Goal: Transaction & Acquisition: Purchase product/service

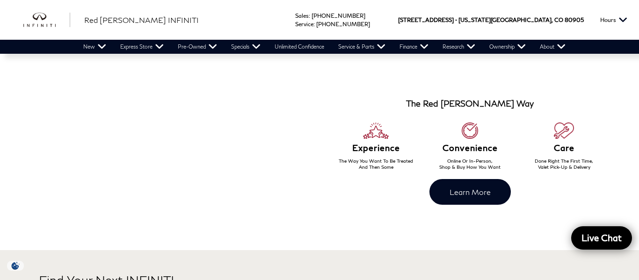
scroll to position [523, 0]
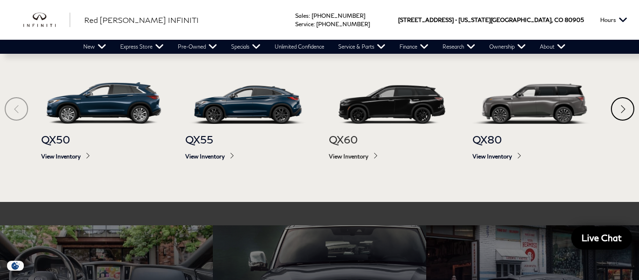
click at [339, 155] on span "View Inventory" at bounding box center [391, 156] width 125 height 7
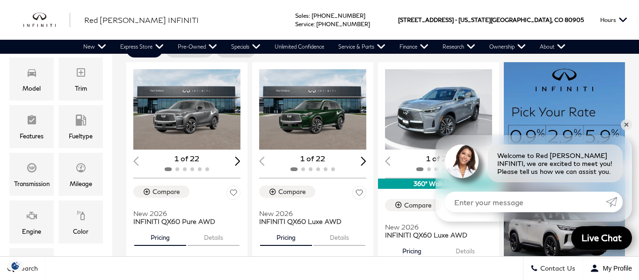
scroll to position [210, 0]
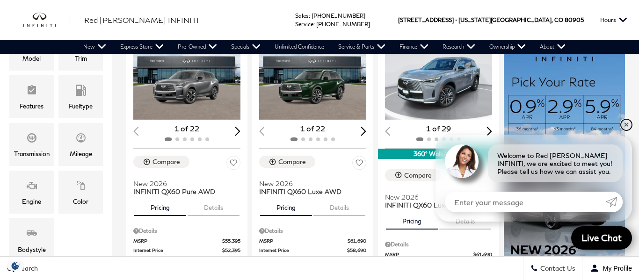
click at [627, 126] on link "✕" at bounding box center [626, 124] width 11 height 11
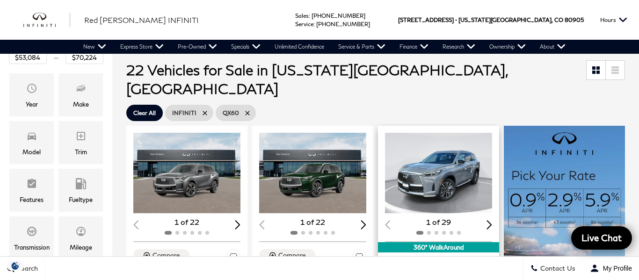
scroll to position [119, 0]
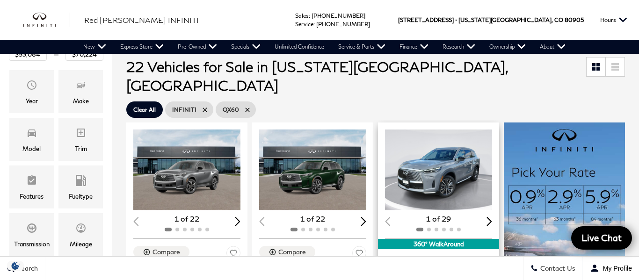
click at [433, 174] on img "1 / 2" at bounding box center [438, 170] width 107 height 81
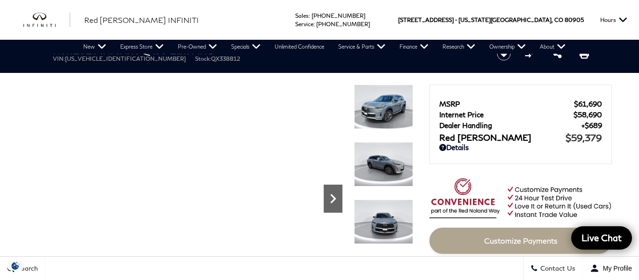
click at [338, 208] on div "Next" at bounding box center [333, 199] width 19 height 28
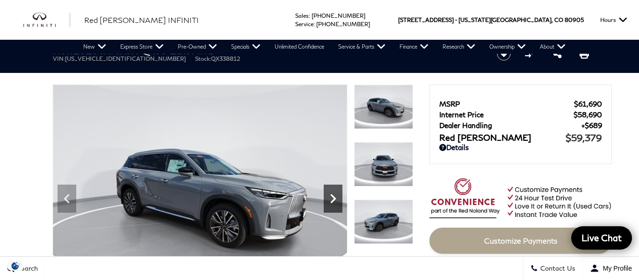
click at [338, 208] on div "Next" at bounding box center [333, 199] width 19 height 28
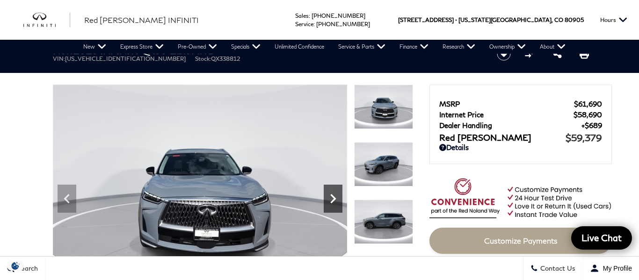
click at [338, 208] on div "Next" at bounding box center [333, 199] width 19 height 28
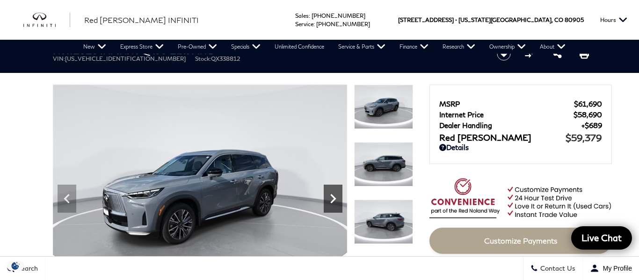
click at [338, 208] on div "Next" at bounding box center [333, 199] width 19 height 28
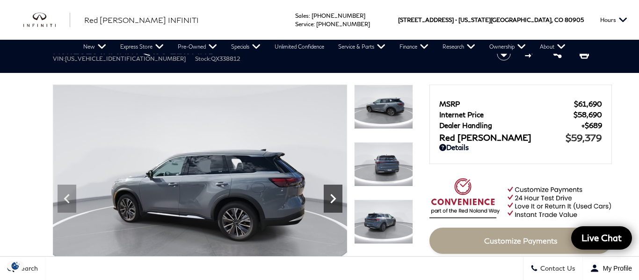
click at [338, 208] on div "Next" at bounding box center [333, 199] width 19 height 28
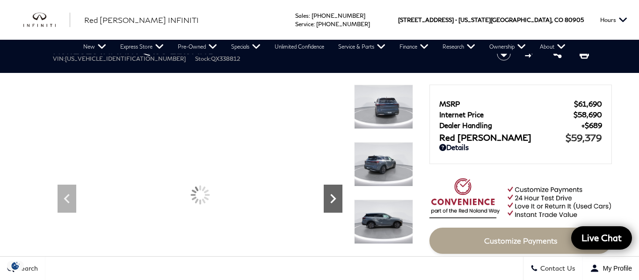
click at [338, 208] on div "Next" at bounding box center [333, 199] width 19 height 28
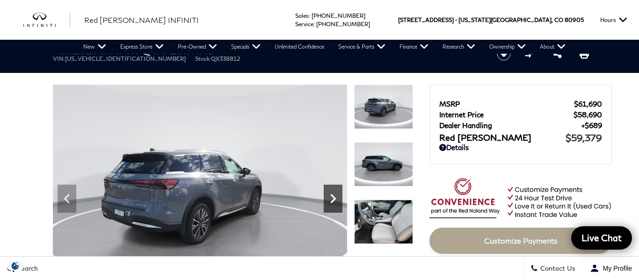
click at [338, 208] on div "Next" at bounding box center [333, 199] width 19 height 28
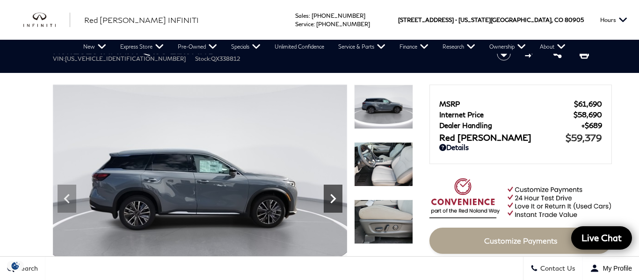
click at [338, 208] on div "Next" at bounding box center [333, 199] width 19 height 28
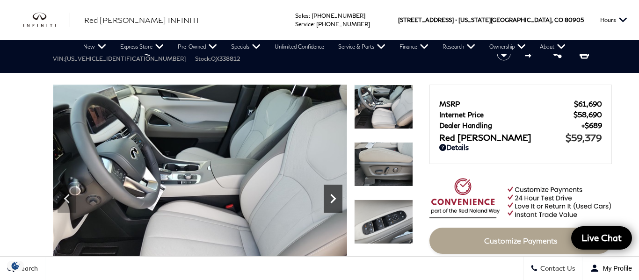
click at [338, 208] on div "Next" at bounding box center [333, 199] width 19 height 28
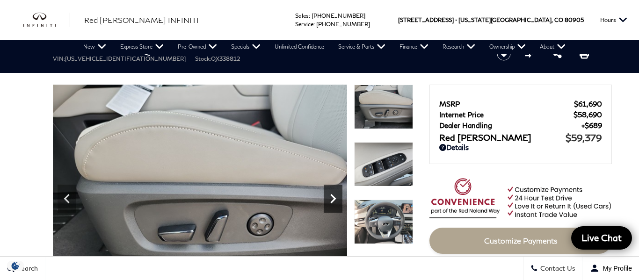
click at [338, 208] on div "Next" at bounding box center [333, 199] width 19 height 28
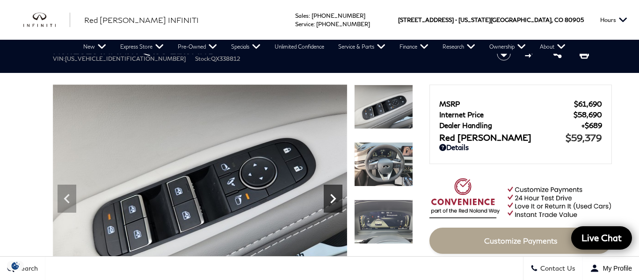
click at [338, 208] on div "Next" at bounding box center [333, 199] width 19 height 28
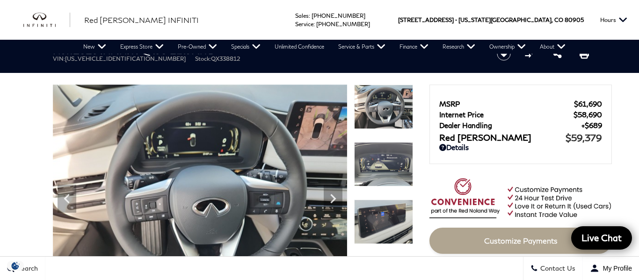
click at [242, 199] on img at bounding box center [200, 195] width 294 height 221
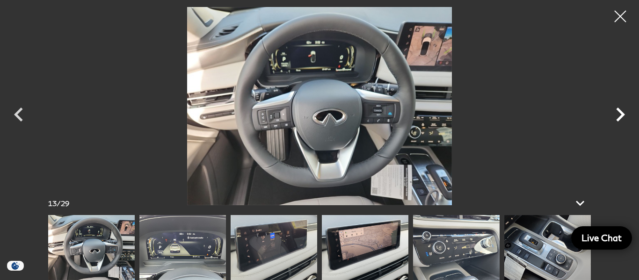
click at [624, 116] on icon "Next" at bounding box center [621, 115] width 28 height 28
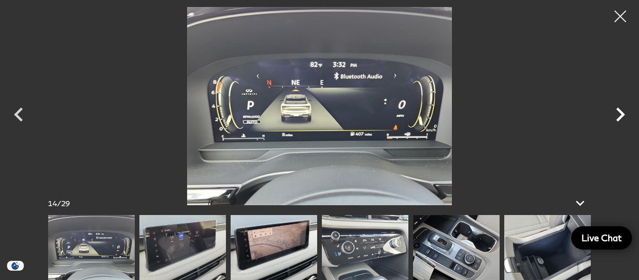
click at [624, 116] on icon "Next" at bounding box center [621, 115] width 28 height 28
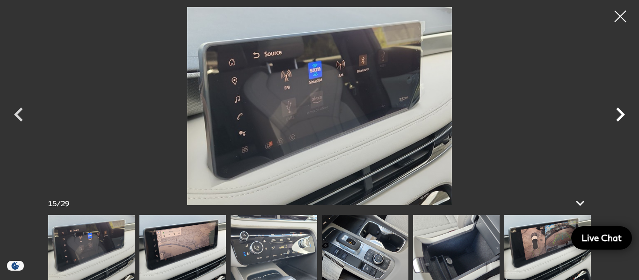
click at [624, 116] on icon "Next" at bounding box center [621, 115] width 28 height 28
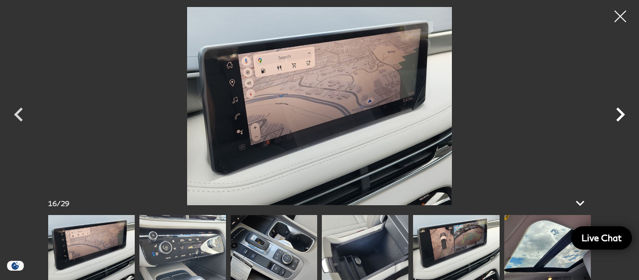
click at [624, 116] on icon "Next" at bounding box center [621, 115] width 28 height 28
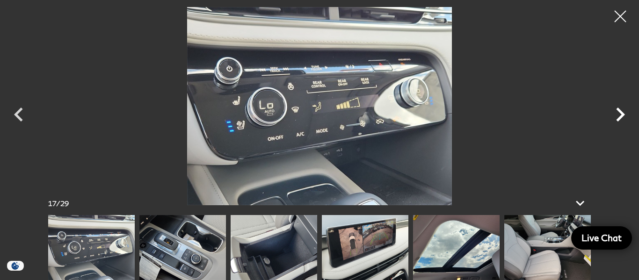
click at [624, 116] on icon "Next" at bounding box center [621, 115] width 28 height 28
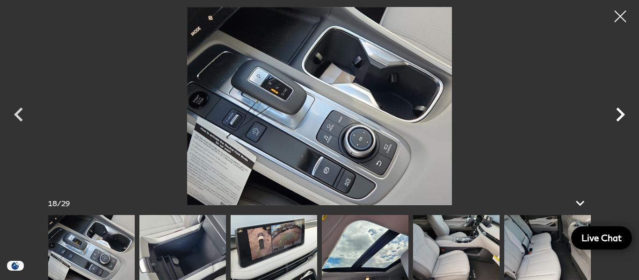
click at [624, 116] on icon "Next" at bounding box center [621, 115] width 28 height 28
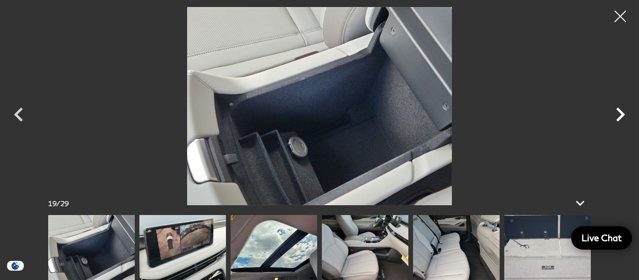
click at [624, 116] on icon "Next" at bounding box center [621, 115] width 28 height 28
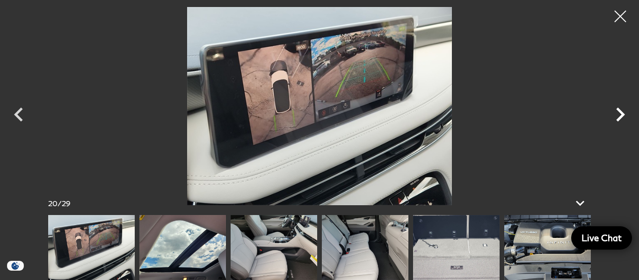
click at [624, 116] on icon "Next" at bounding box center [621, 115] width 28 height 28
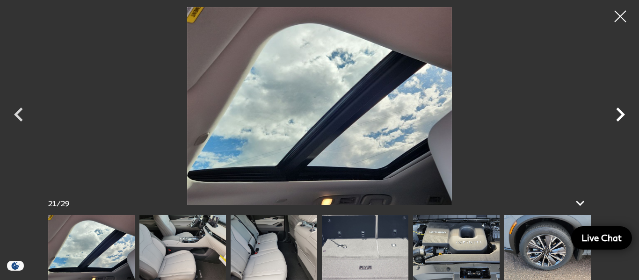
click at [624, 116] on icon "Next" at bounding box center [621, 115] width 28 height 28
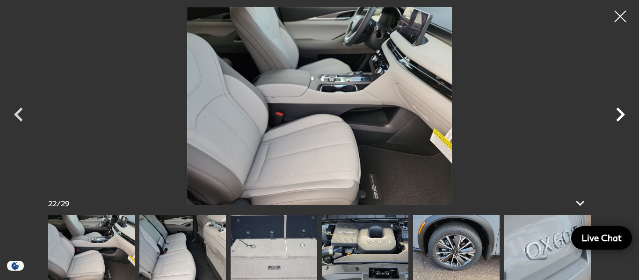
click at [624, 116] on icon "Next" at bounding box center [621, 115] width 28 height 28
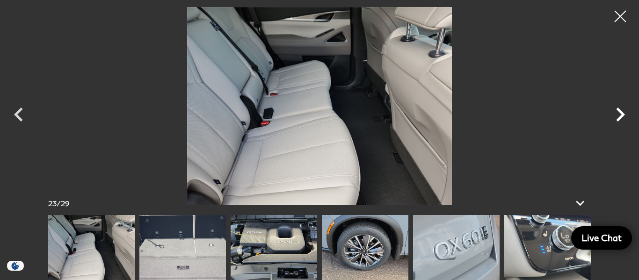
click at [624, 116] on icon "Next" at bounding box center [621, 115] width 28 height 28
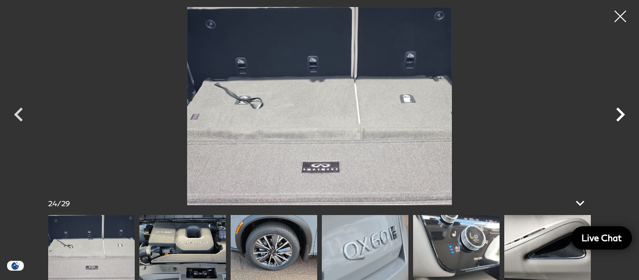
click at [624, 116] on icon "Next" at bounding box center [621, 115] width 28 height 28
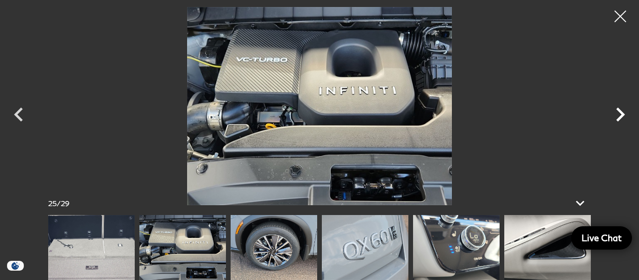
click at [624, 116] on icon "Next" at bounding box center [621, 115] width 28 height 28
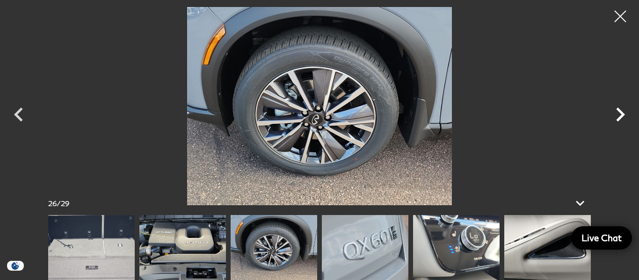
click at [624, 116] on icon "Next" at bounding box center [621, 115] width 28 height 28
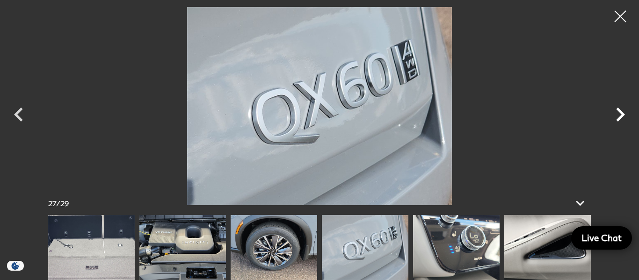
click at [624, 116] on icon "Next" at bounding box center [621, 115] width 28 height 28
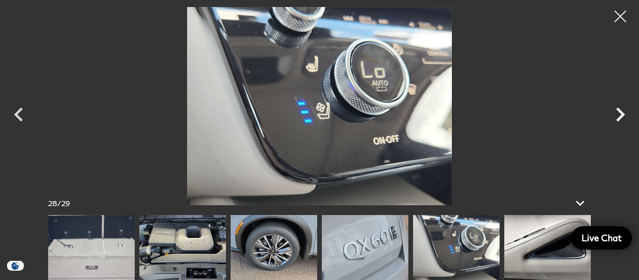
click at [624, 116] on icon "Next" at bounding box center [621, 115] width 28 height 28
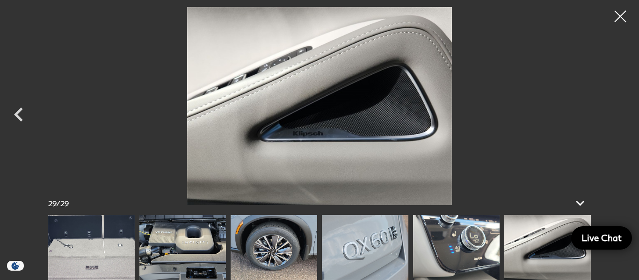
click at [624, 116] on div at bounding box center [319, 106] width 639 height 198
click at [623, 25] on div at bounding box center [621, 16] width 25 height 25
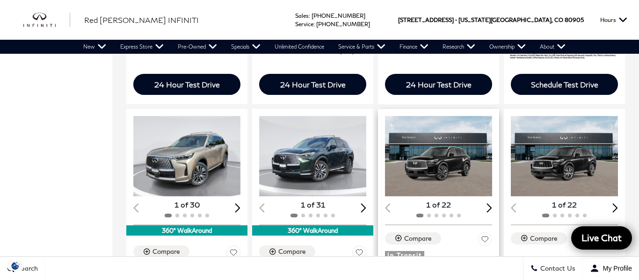
click at [428, 123] on img "1 / 2" at bounding box center [438, 156] width 107 height 81
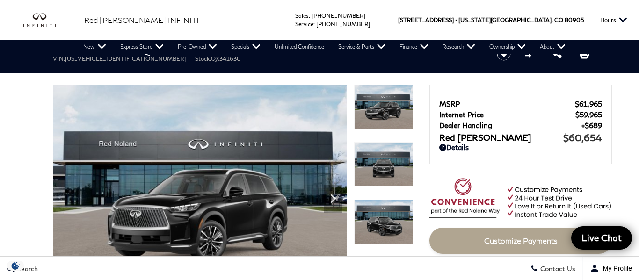
scroll to position [51, 0]
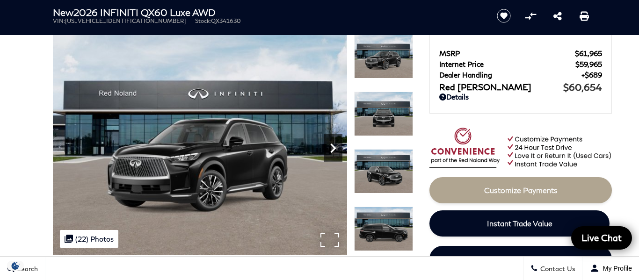
click at [327, 141] on icon "Next" at bounding box center [333, 148] width 19 height 19
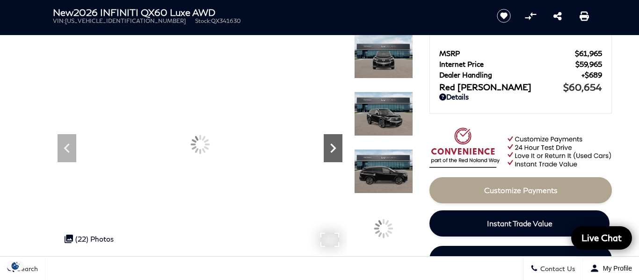
click at [327, 141] on icon "Next" at bounding box center [333, 148] width 19 height 19
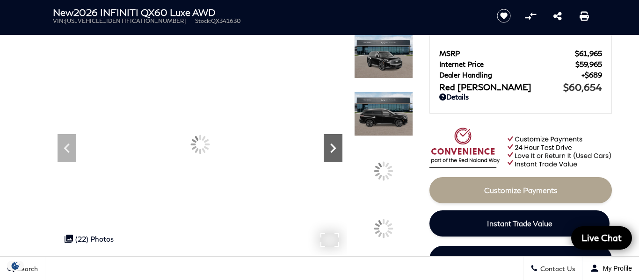
click at [327, 141] on icon "Next" at bounding box center [333, 148] width 19 height 19
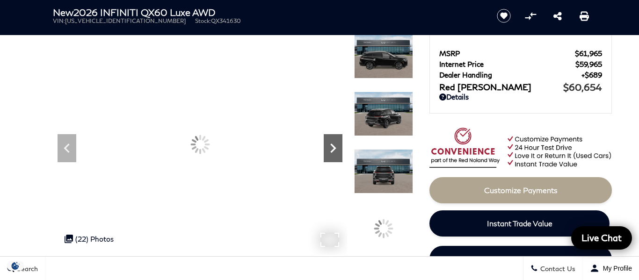
click at [327, 141] on icon "Next" at bounding box center [333, 148] width 19 height 19
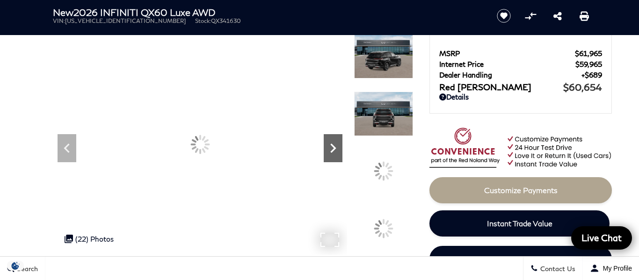
click at [327, 141] on icon "Next" at bounding box center [333, 148] width 19 height 19
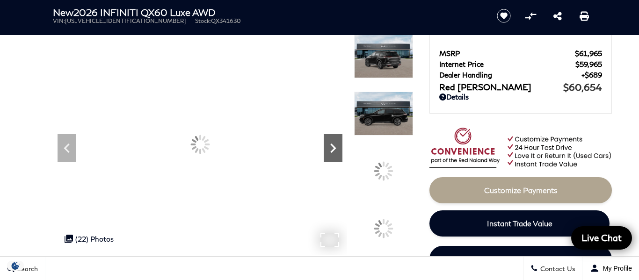
click at [327, 141] on icon "Next" at bounding box center [333, 148] width 19 height 19
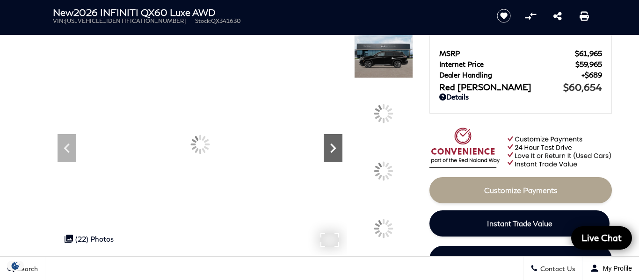
click at [327, 141] on icon "Next" at bounding box center [333, 148] width 19 height 19
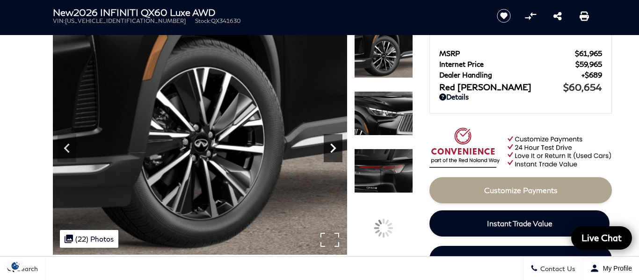
click at [327, 141] on icon "Next" at bounding box center [333, 148] width 19 height 19
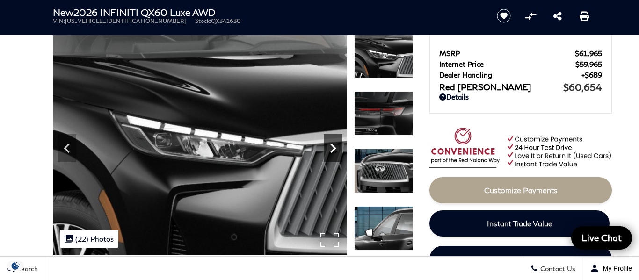
click at [327, 141] on icon "Next" at bounding box center [333, 148] width 19 height 19
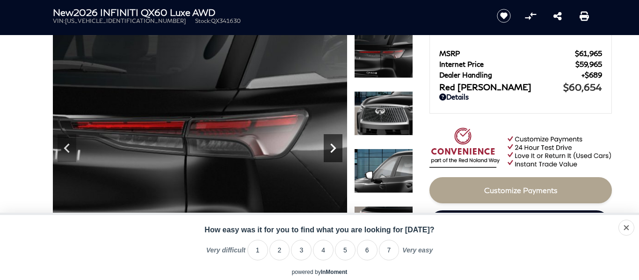
click at [327, 141] on icon "Next" at bounding box center [333, 148] width 19 height 19
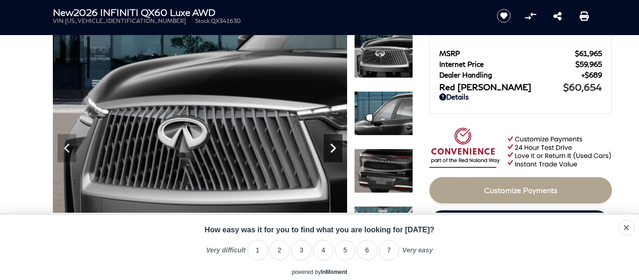
click at [327, 141] on icon "Next" at bounding box center [333, 148] width 19 height 19
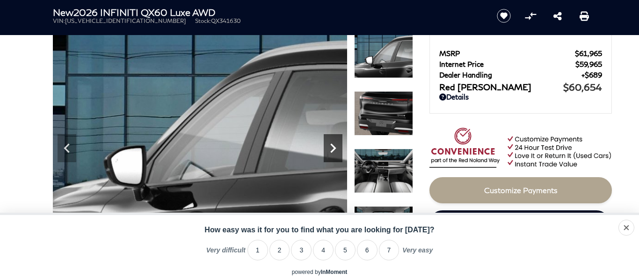
click at [327, 141] on icon "Next" at bounding box center [333, 148] width 19 height 19
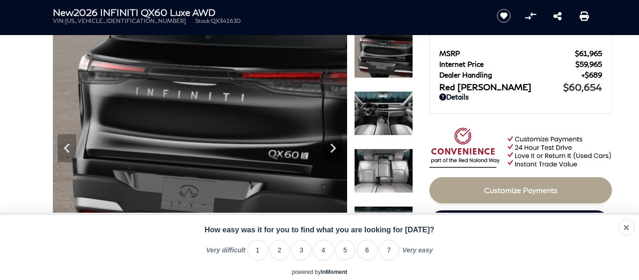
click at [383, 118] on img at bounding box center [383, 113] width 59 height 44
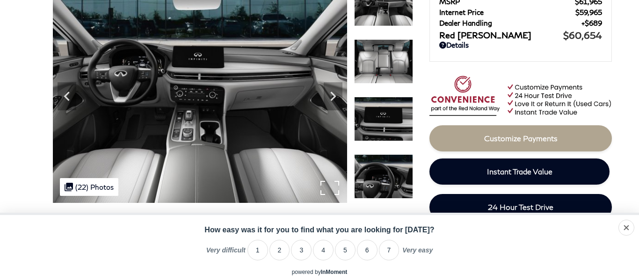
scroll to position [0, 0]
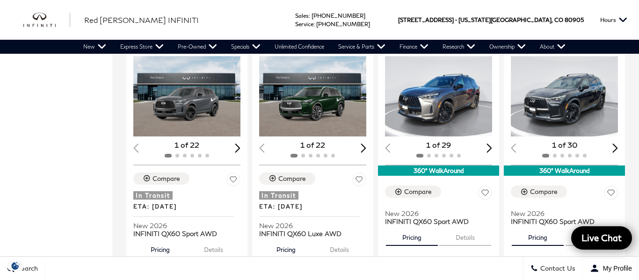
scroll to position [1150, 0]
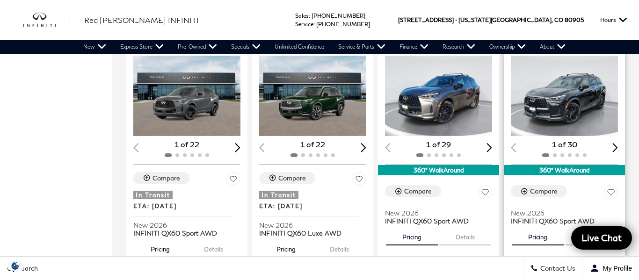
click at [585, 103] on img "1 / 2" at bounding box center [564, 96] width 107 height 81
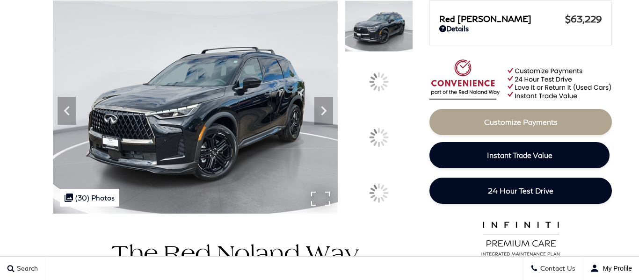
scroll to position [86, 0]
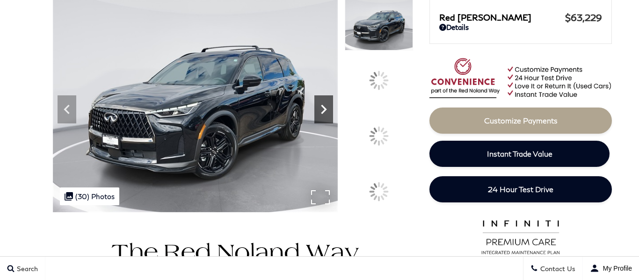
click at [333, 119] on icon at bounding box center [324, 109] width 19 height 19
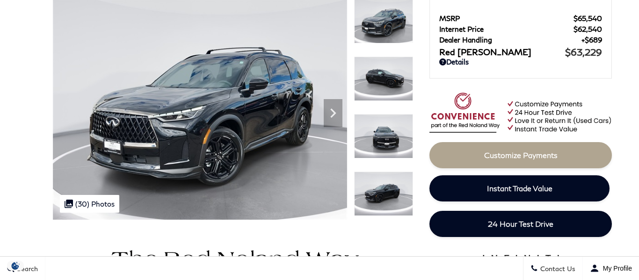
click at [384, 185] on img at bounding box center [383, 194] width 59 height 44
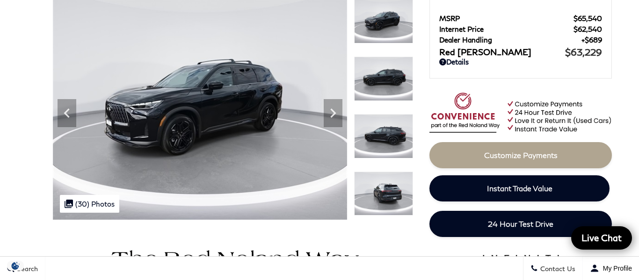
click at [386, 190] on img at bounding box center [383, 194] width 59 height 44
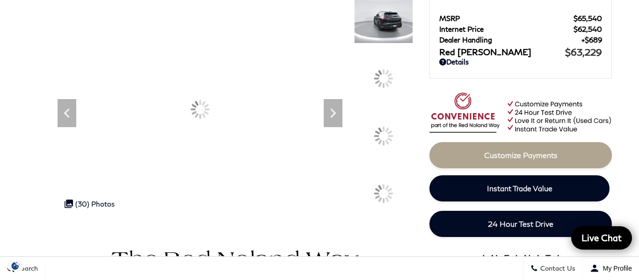
click at [386, 177] on img at bounding box center [383, 176] width 59 height 1
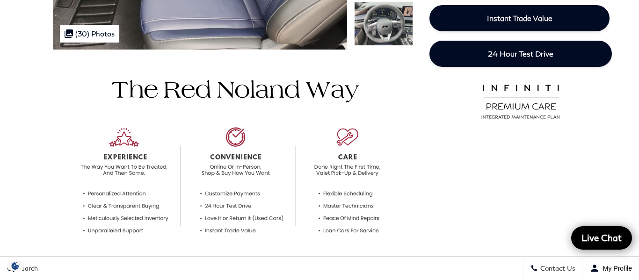
scroll to position [0, 0]
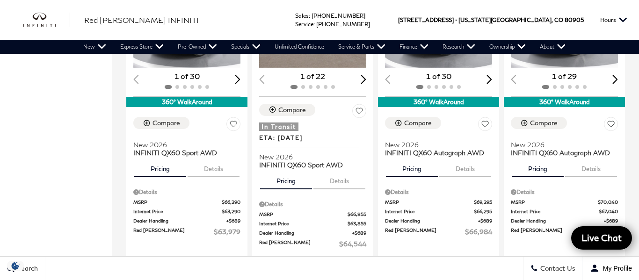
scroll to position [1524, 0]
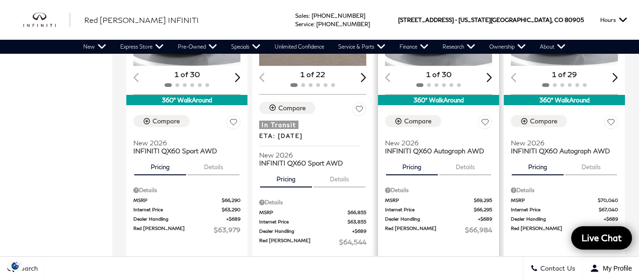
click at [470, 155] on button "Details" at bounding box center [466, 165] width 52 height 21
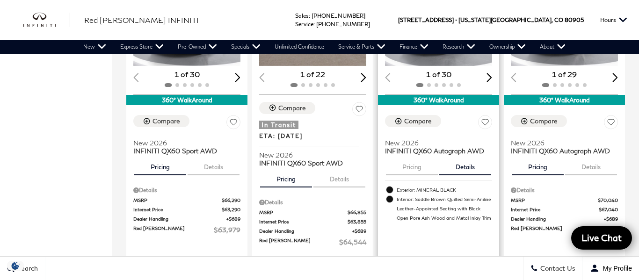
scroll to position [0, 0]
click at [579, 155] on button "Details" at bounding box center [592, 165] width 52 height 21
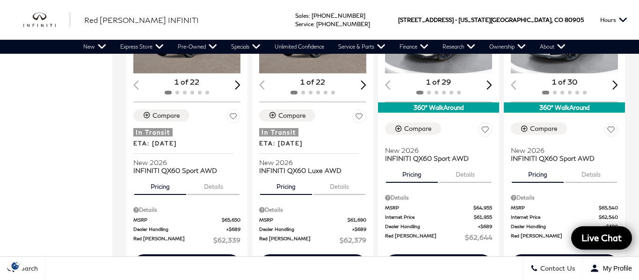
scroll to position [1215, 0]
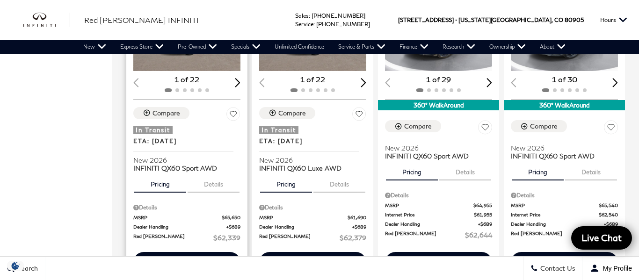
click at [211, 172] on button "Details" at bounding box center [214, 182] width 52 height 21
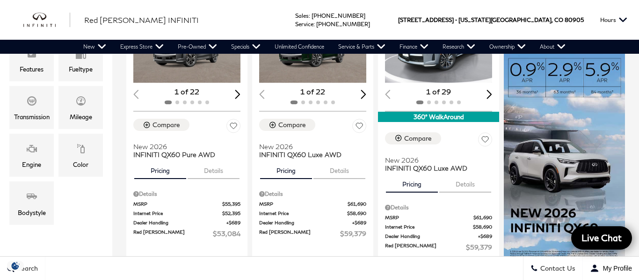
scroll to position [248, 0]
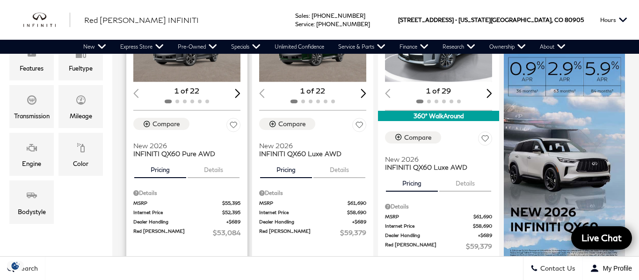
click at [223, 158] on button "Details" at bounding box center [214, 168] width 52 height 21
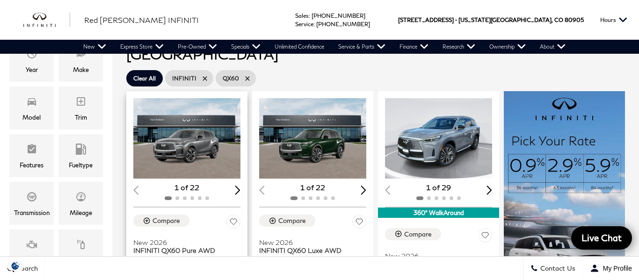
scroll to position [149, 0]
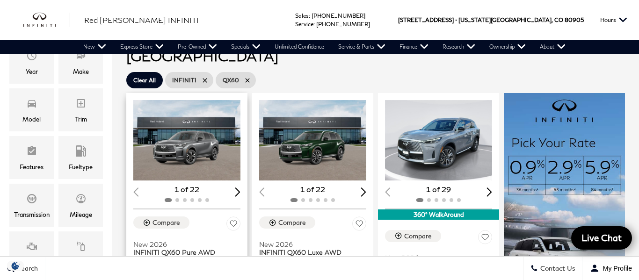
click at [211, 139] on img "1 / 2" at bounding box center [186, 140] width 107 height 81
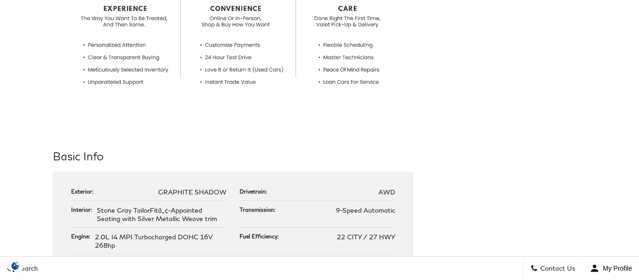
scroll to position [33, 0]
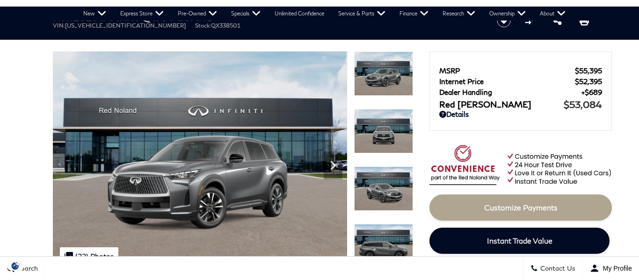
click at [380, 239] on img at bounding box center [383, 246] width 59 height 44
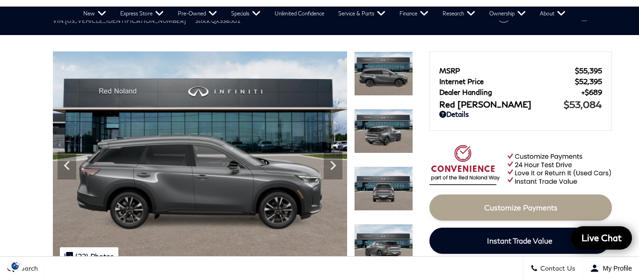
scroll to position [140, 0]
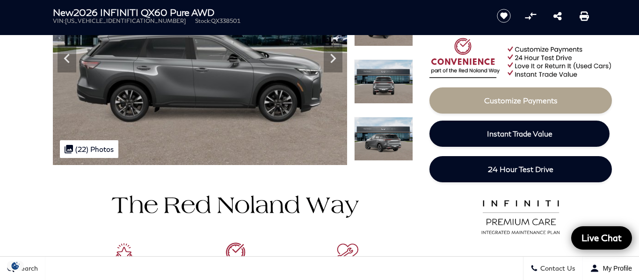
click at [380, 155] on img at bounding box center [383, 139] width 59 height 44
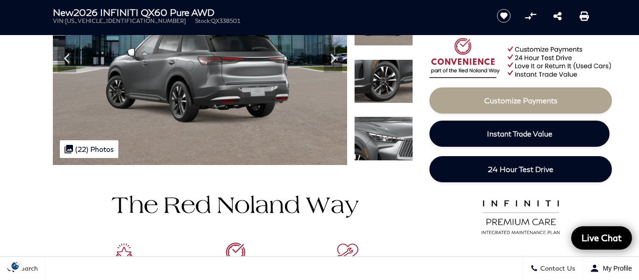
scroll to position [59, 0]
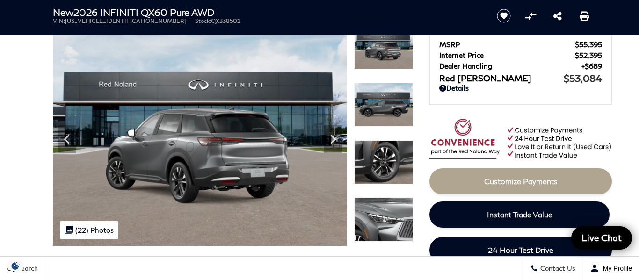
click at [381, 201] on img at bounding box center [383, 220] width 59 height 44
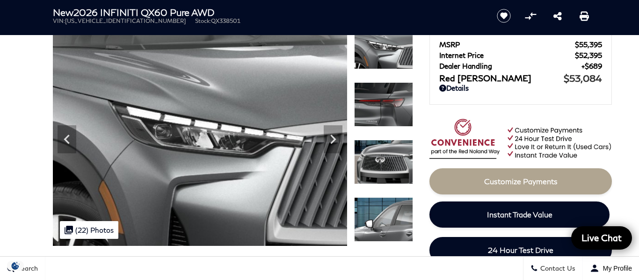
scroll to position [0, 0]
click at [381, 203] on img at bounding box center [383, 220] width 59 height 44
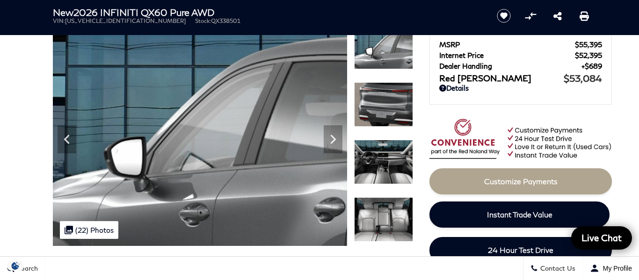
click at [382, 168] on img at bounding box center [383, 162] width 59 height 44
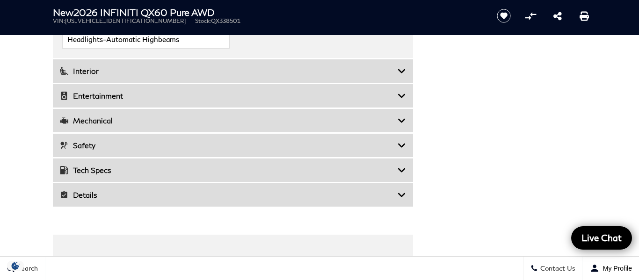
scroll to position [1504, 0]
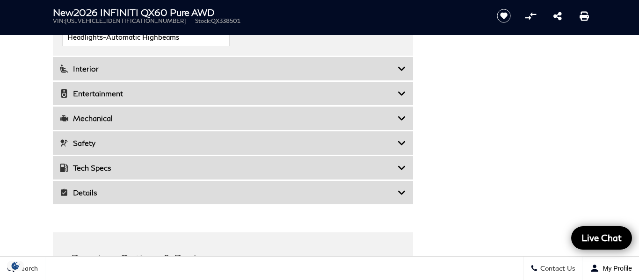
click at [249, 122] on h3 "Mechanical" at bounding box center [229, 118] width 338 height 9
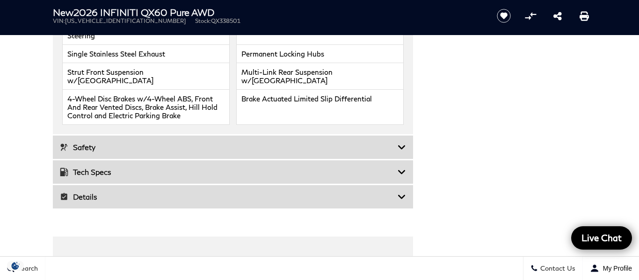
scroll to position [1427, 0]
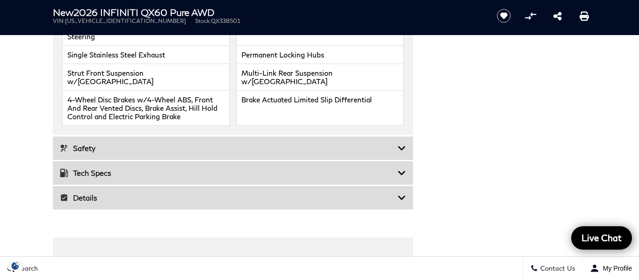
click at [251, 169] on h3 "Tech Specs" at bounding box center [229, 173] width 338 height 9
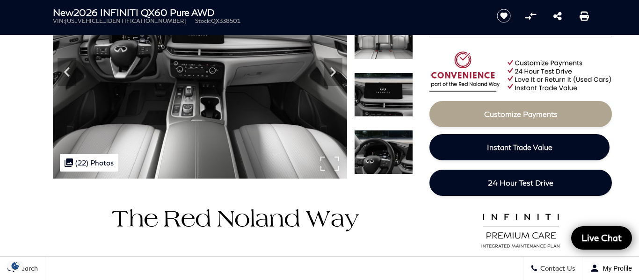
scroll to position [0, 0]
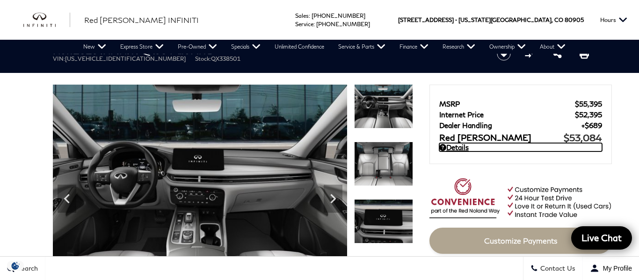
click at [444, 148] on icon at bounding box center [443, 147] width 7 height 7
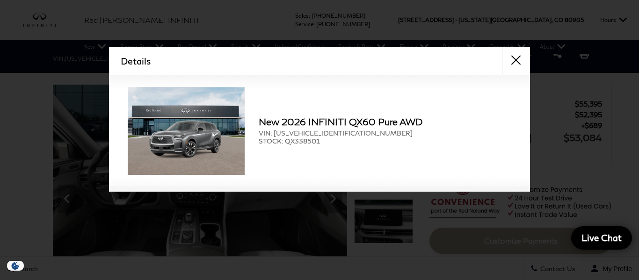
scroll to position [2, 0]
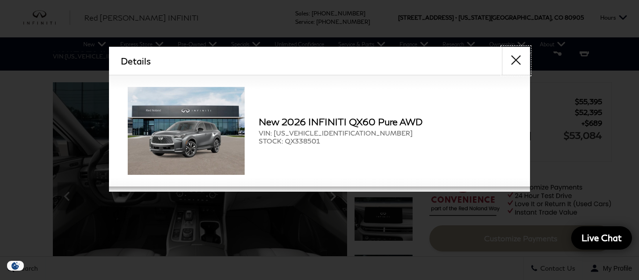
click at [520, 60] on button "close" at bounding box center [516, 61] width 28 height 28
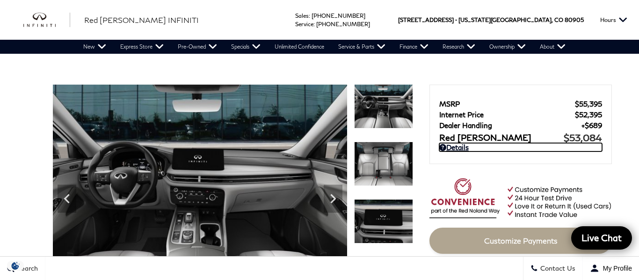
scroll to position [92, 0]
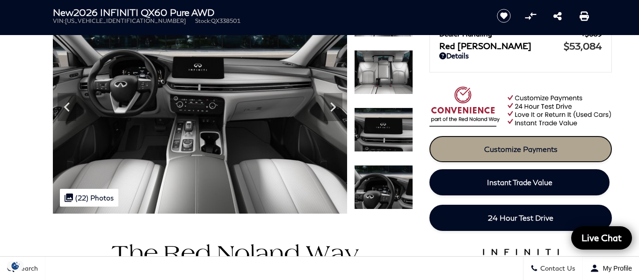
click at [515, 156] on link "Customize Payments" at bounding box center [521, 149] width 183 height 26
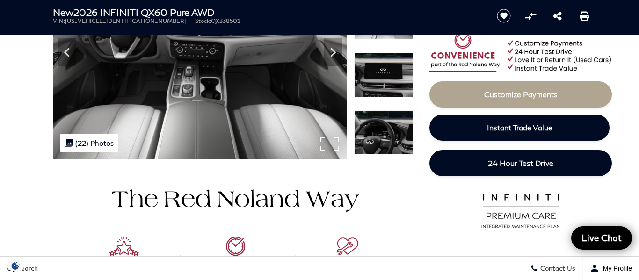
scroll to position [0, 0]
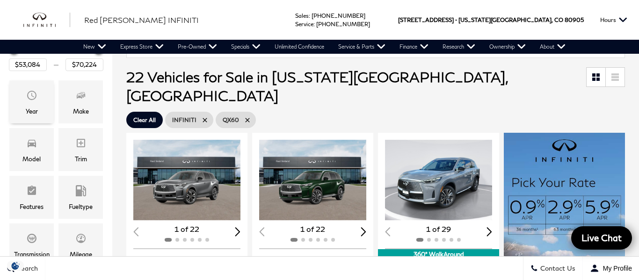
click at [32, 101] on span "Year" at bounding box center [31, 97] width 11 height 19
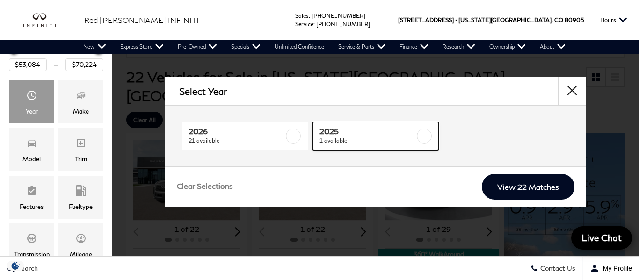
click at [425, 135] on label at bounding box center [424, 136] width 15 height 15
type input "$62,239"
checkbox input "true"
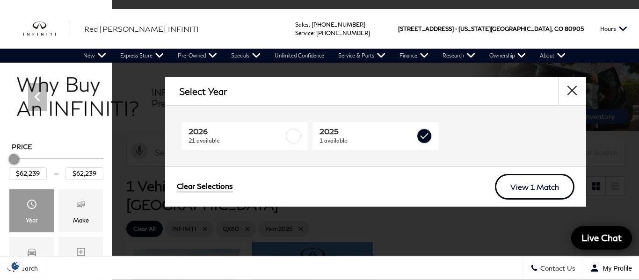
click at [515, 181] on link "View 1 Match" at bounding box center [535, 187] width 80 height 26
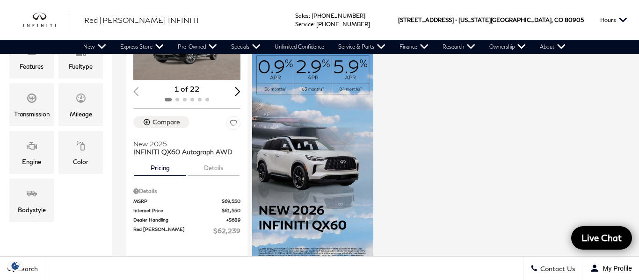
scroll to position [89, 0]
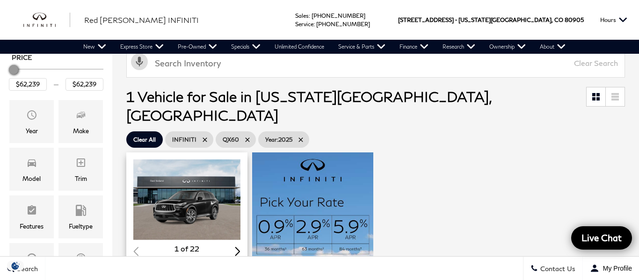
click at [188, 171] on img "1 / 2" at bounding box center [186, 200] width 107 height 81
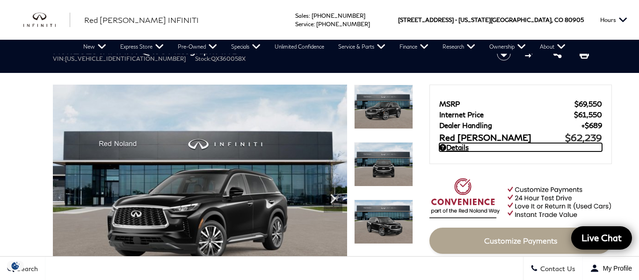
click at [444, 147] on icon at bounding box center [443, 147] width 7 height 7
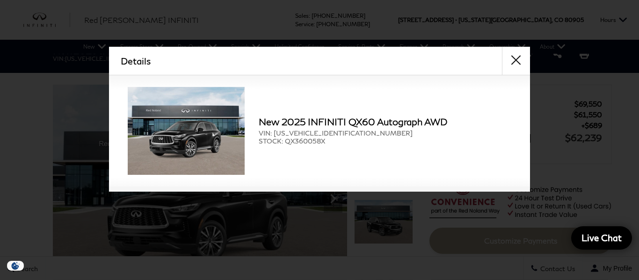
scroll to position [2, 0]
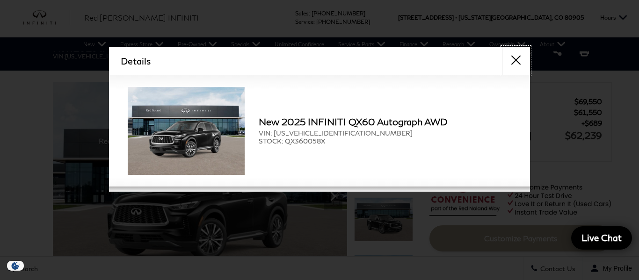
click at [516, 60] on button "close" at bounding box center [516, 61] width 28 height 28
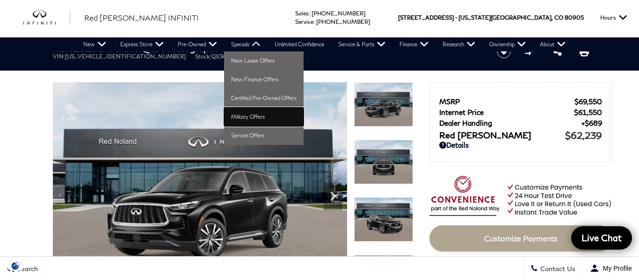
click at [251, 114] on link "Military Offers" at bounding box center [264, 117] width 80 height 19
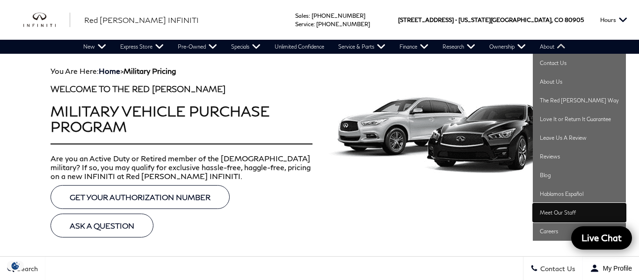
click at [564, 216] on link "Meet Our Staff" at bounding box center [579, 213] width 93 height 19
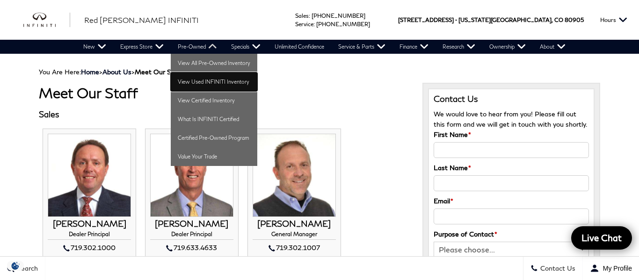
click at [208, 83] on link "View Used INFINITI Inventory" at bounding box center [214, 82] width 87 height 19
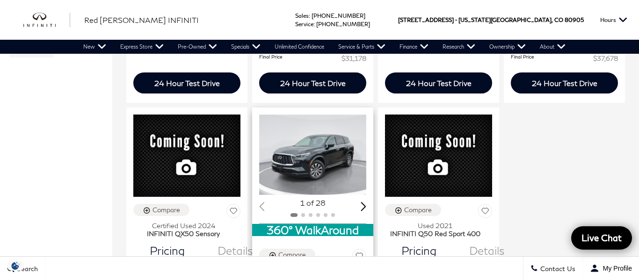
scroll to position [435, 0]
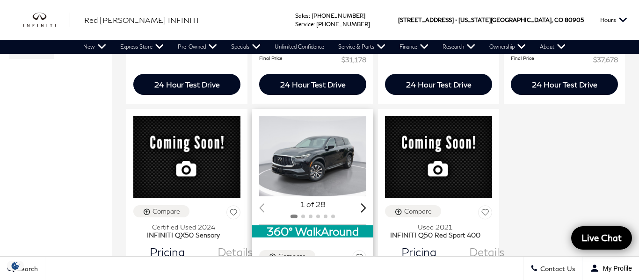
click at [338, 139] on img "1 / 2" at bounding box center [312, 156] width 107 height 81
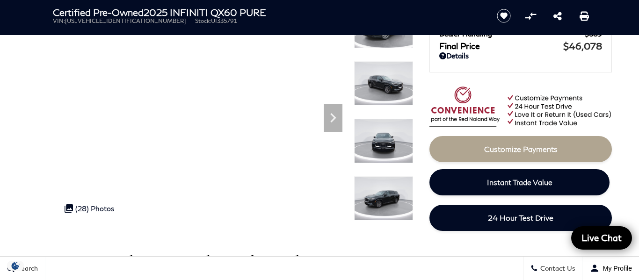
scroll to position [63, 0]
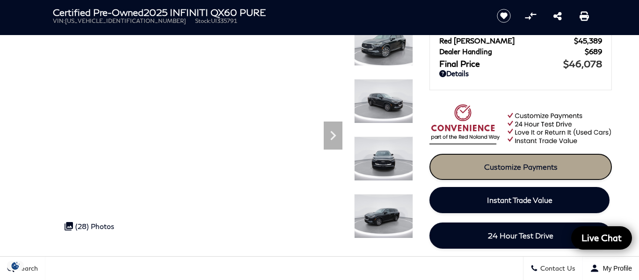
click at [570, 170] on link "Customize Payments" at bounding box center [521, 167] width 183 height 26
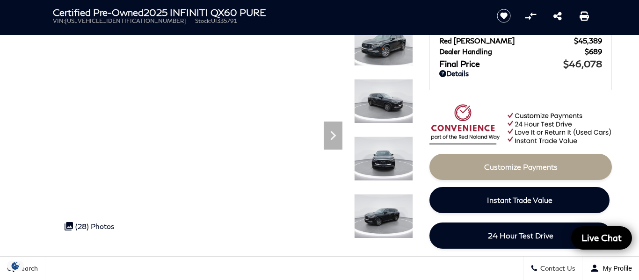
click at [396, 215] on img at bounding box center [383, 216] width 59 height 44
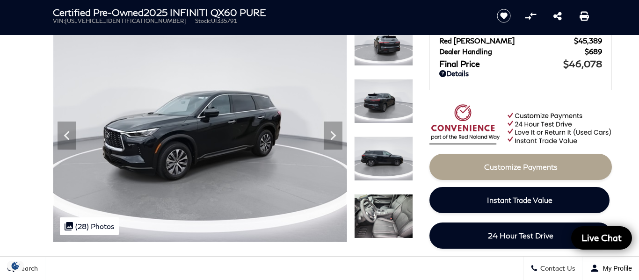
click at [386, 206] on img at bounding box center [383, 216] width 59 height 44
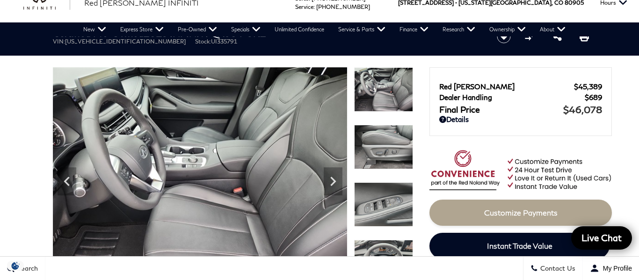
scroll to position [20, 0]
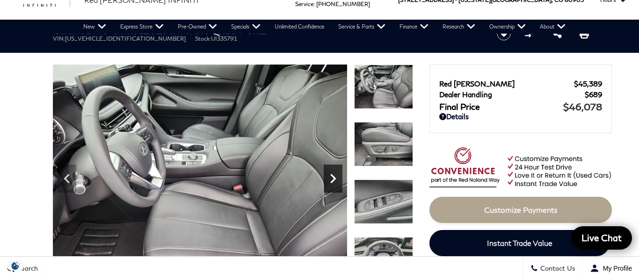
click at [331, 189] on div "Next" at bounding box center [333, 179] width 19 height 28
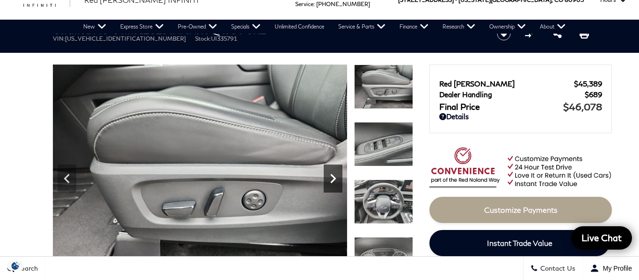
click at [331, 189] on div "Next" at bounding box center [333, 179] width 19 height 28
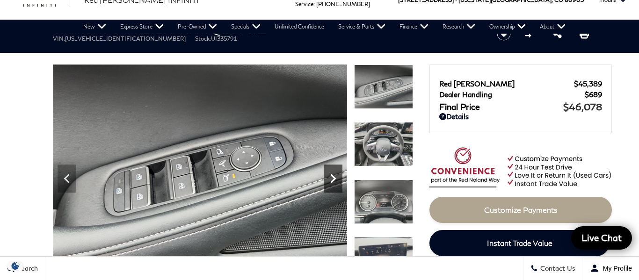
click at [331, 189] on div "Next" at bounding box center [333, 179] width 19 height 28
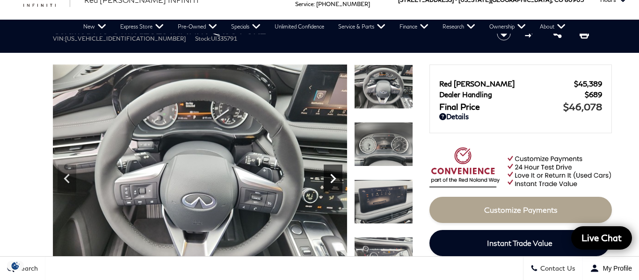
click at [331, 189] on div "Next" at bounding box center [333, 179] width 19 height 28
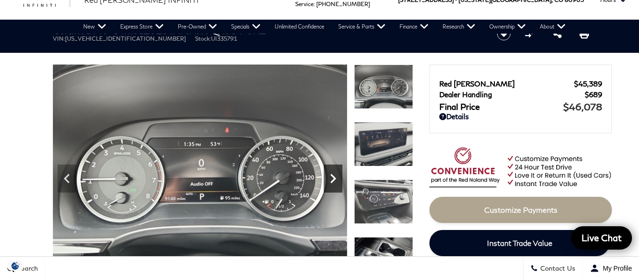
click at [331, 189] on div "Next" at bounding box center [333, 179] width 19 height 28
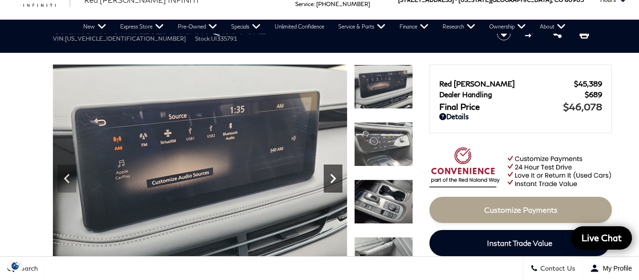
click at [331, 189] on div "Next" at bounding box center [333, 179] width 19 height 28
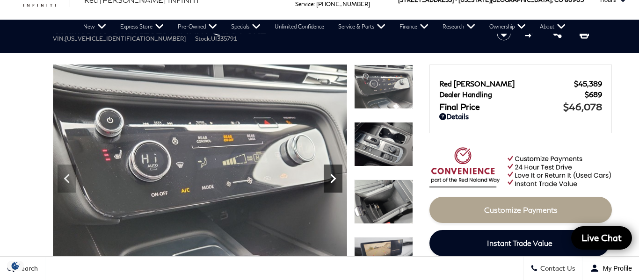
click at [331, 189] on div "Next" at bounding box center [333, 179] width 19 height 28
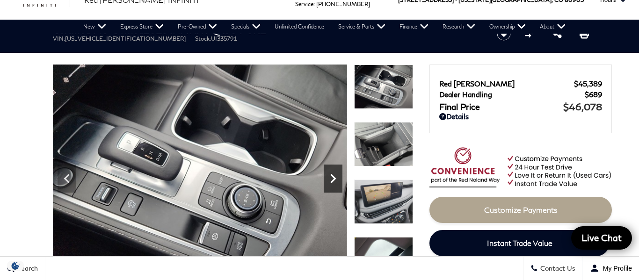
click at [331, 189] on div "Next" at bounding box center [333, 179] width 19 height 28
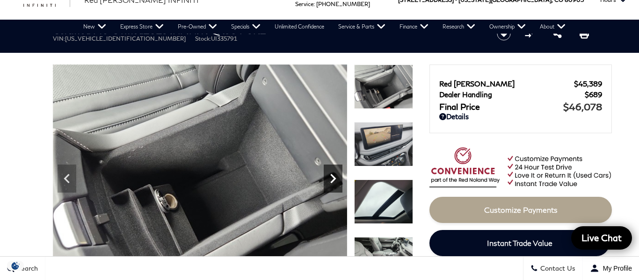
click at [331, 189] on div "Next" at bounding box center [333, 179] width 19 height 28
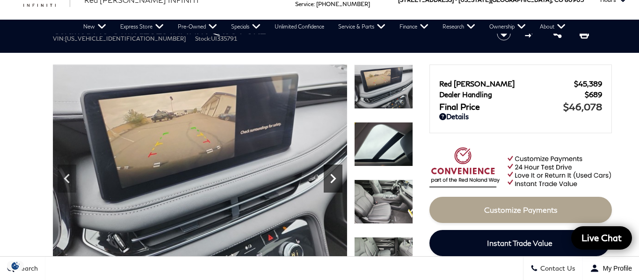
click at [331, 189] on div "Next" at bounding box center [333, 179] width 19 height 28
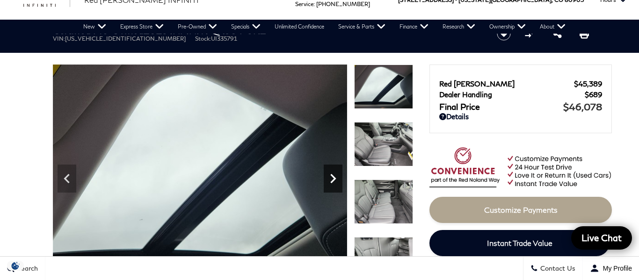
click at [331, 189] on div "Next" at bounding box center [333, 179] width 19 height 28
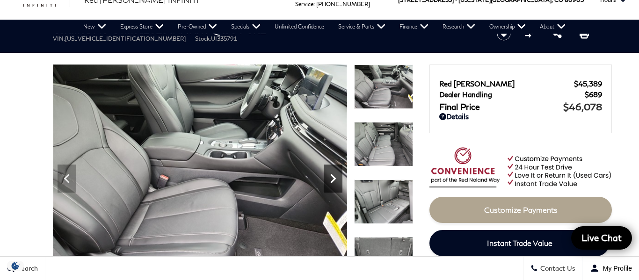
click at [331, 189] on div "Next" at bounding box center [333, 179] width 19 height 28
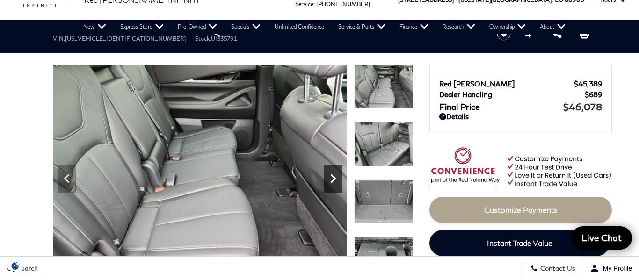
click at [331, 189] on div "Next" at bounding box center [333, 179] width 19 height 28
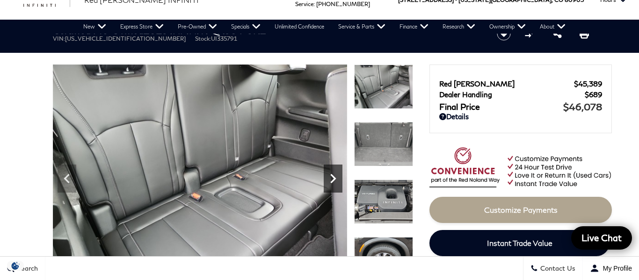
click at [331, 189] on div "Next" at bounding box center [333, 179] width 19 height 28
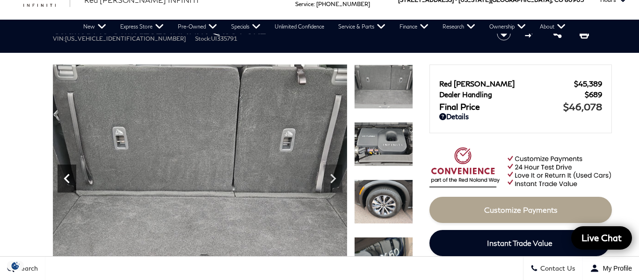
click at [75, 183] on icon "Previous" at bounding box center [67, 178] width 19 height 19
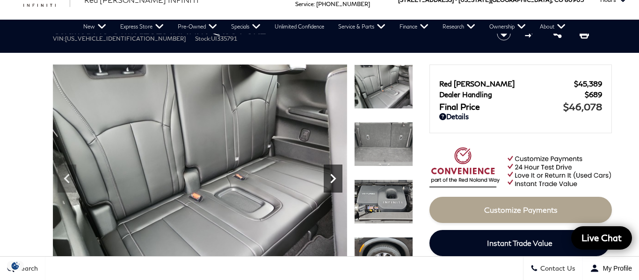
click at [330, 178] on icon "Next" at bounding box center [333, 178] width 19 height 19
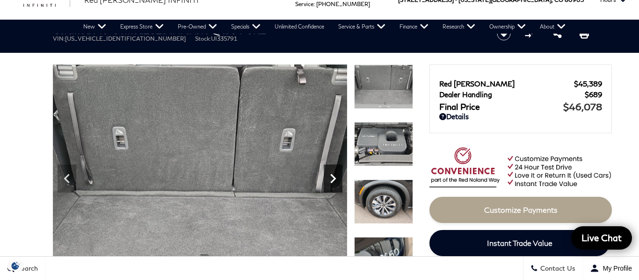
click at [330, 178] on icon "Next" at bounding box center [333, 178] width 19 height 19
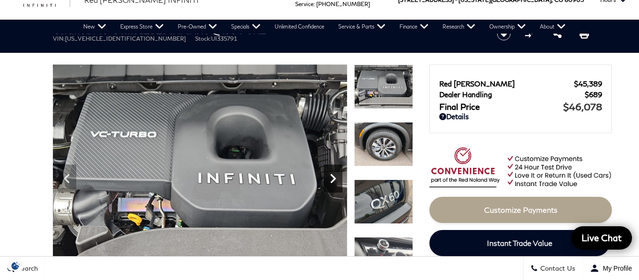
click at [330, 178] on icon "Next" at bounding box center [333, 178] width 19 height 19
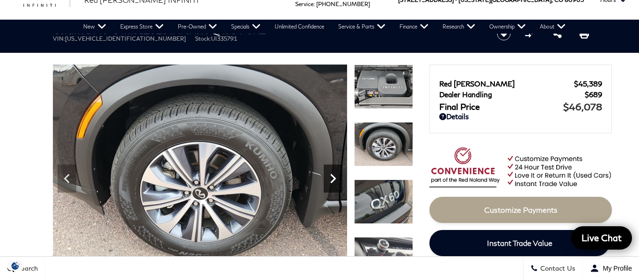
click at [330, 178] on icon "Next" at bounding box center [333, 178] width 19 height 19
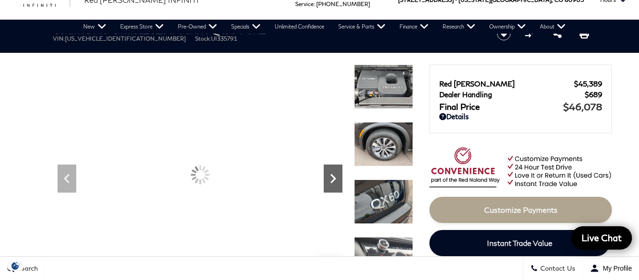
click at [330, 178] on icon "Next" at bounding box center [333, 178] width 19 height 19
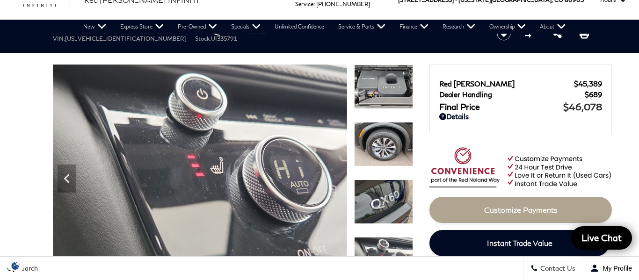
click at [330, 178] on img at bounding box center [200, 175] width 294 height 221
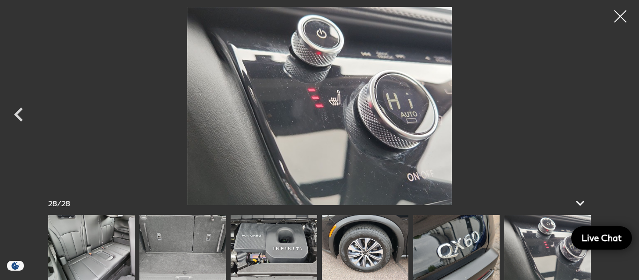
click at [623, 15] on div at bounding box center [621, 16] width 25 height 25
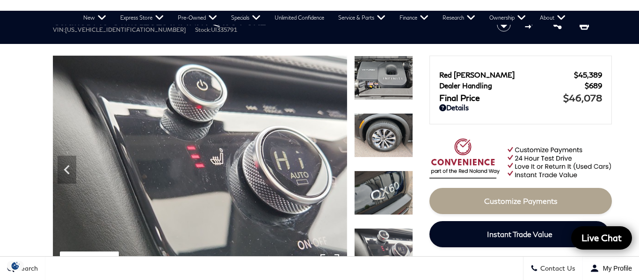
scroll to position [0, 0]
